Goal: Transaction & Acquisition: Purchase product/service

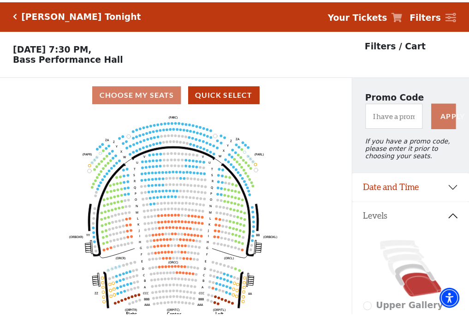
scroll to position [43, 0]
